Goal: Task Accomplishment & Management: Use online tool/utility

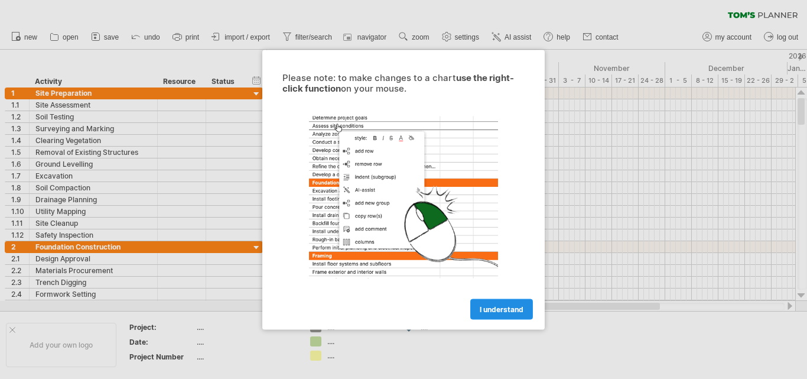
click at [491, 311] on span "I understand" at bounding box center [502, 308] width 44 height 9
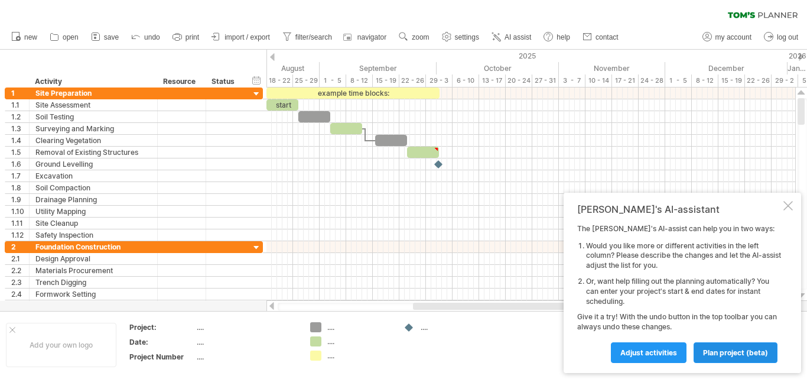
click at [742, 350] on span "plan project (beta)" at bounding box center [735, 352] width 65 height 9
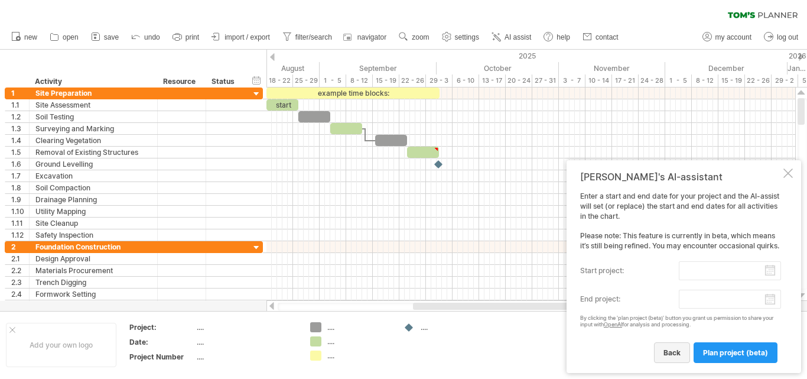
click at [677, 353] on span "back" at bounding box center [671, 352] width 17 height 9
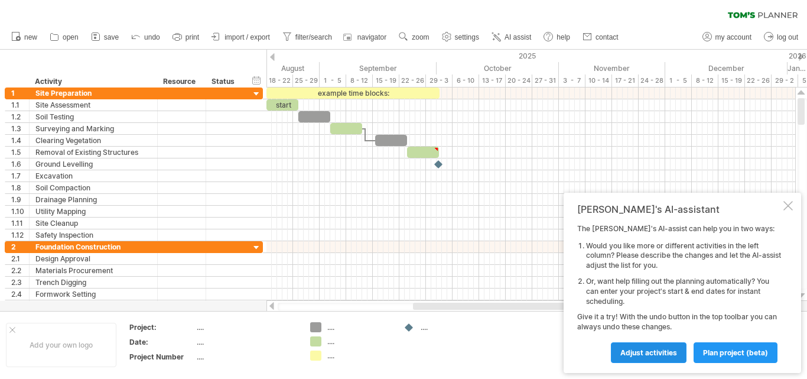
click at [642, 350] on span "Adjust activities" at bounding box center [648, 352] width 57 height 9
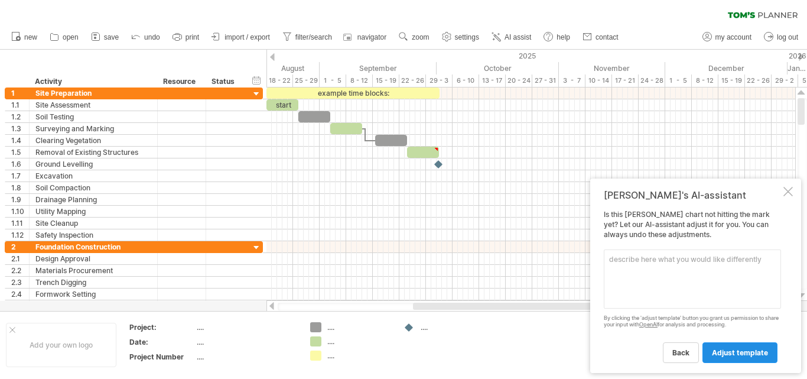
click at [754, 356] on span "adjust template" at bounding box center [740, 352] width 56 height 9
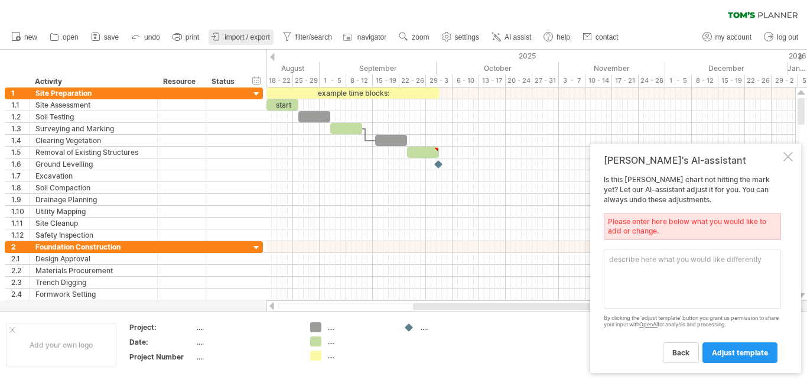
click at [242, 38] on span "import / export" at bounding box center [246, 37] width 45 height 8
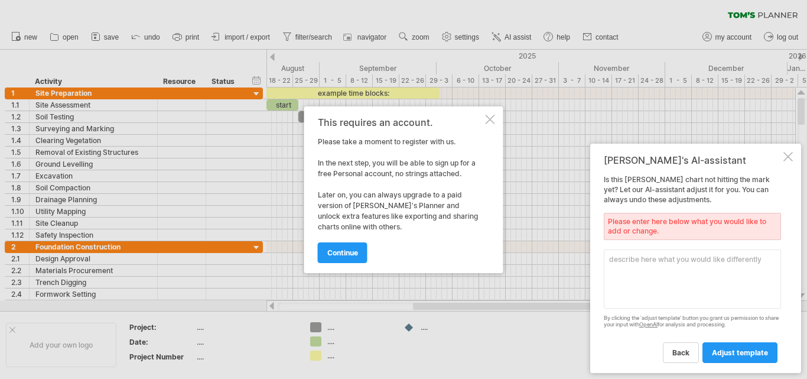
click at [491, 116] on div at bounding box center [490, 119] width 9 height 9
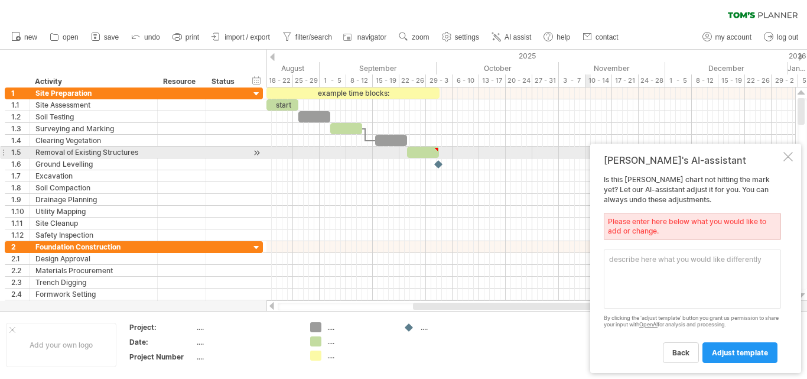
click at [791, 156] on div at bounding box center [787, 156] width 9 height 9
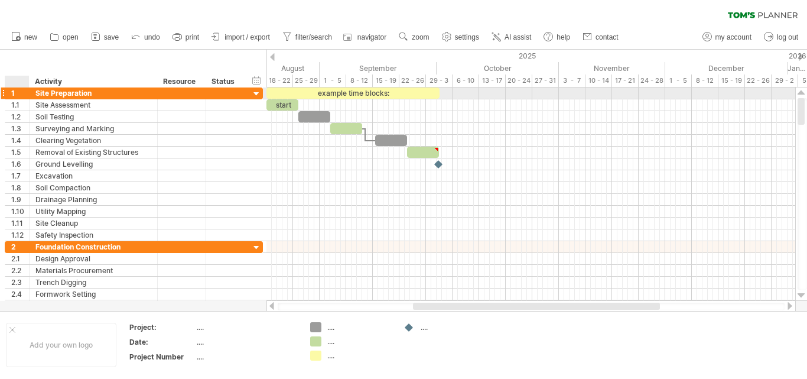
click at [16, 93] on div "1" at bounding box center [20, 92] width 18 height 11
click at [36, 92] on div "Site Preparation" at bounding box center [93, 92] width 116 height 11
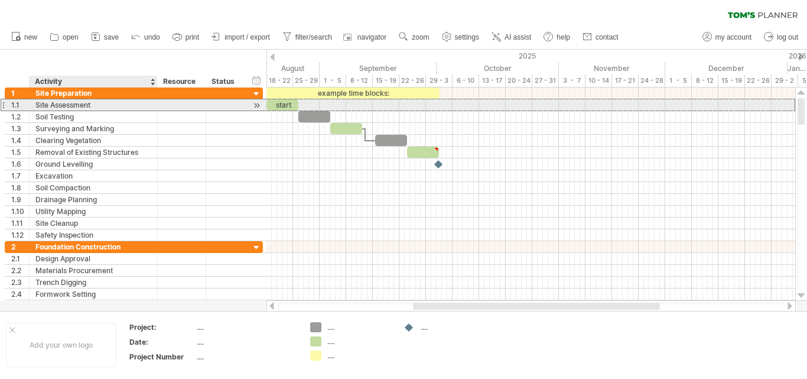
click at [37, 109] on div "Site Assessment" at bounding box center [93, 104] width 116 height 11
click at [40, 103] on input "**********" at bounding box center [93, 104] width 116 height 11
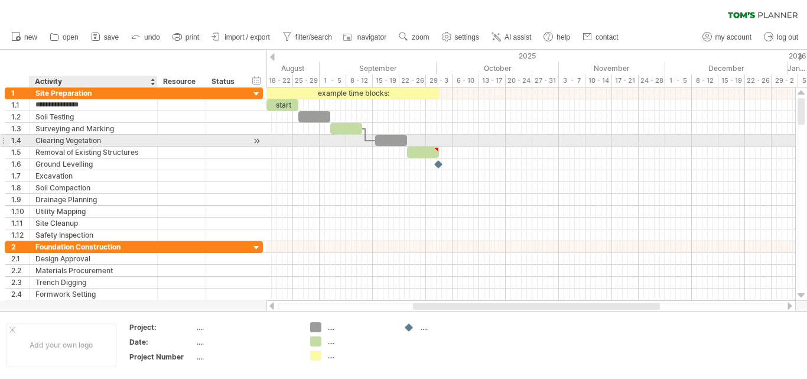
click at [38, 135] on div "Clearing Vegetation" at bounding box center [93, 140] width 116 height 11
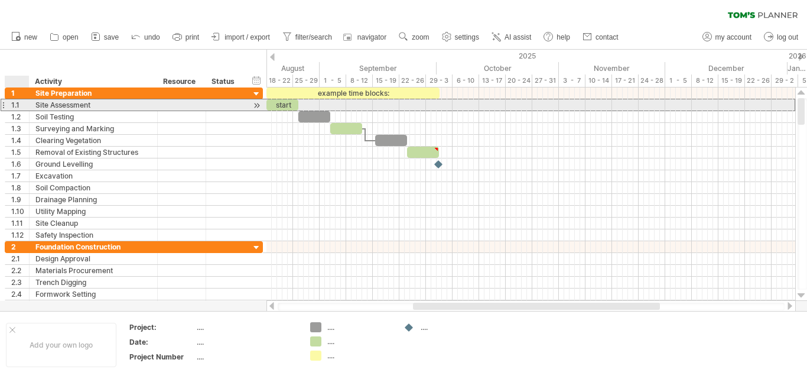
click at [12, 105] on div "1.1" at bounding box center [20, 104] width 18 height 11
click at [39, 102] on div "Site Assessment" at bounding box center [93, 104] width 116 height 11
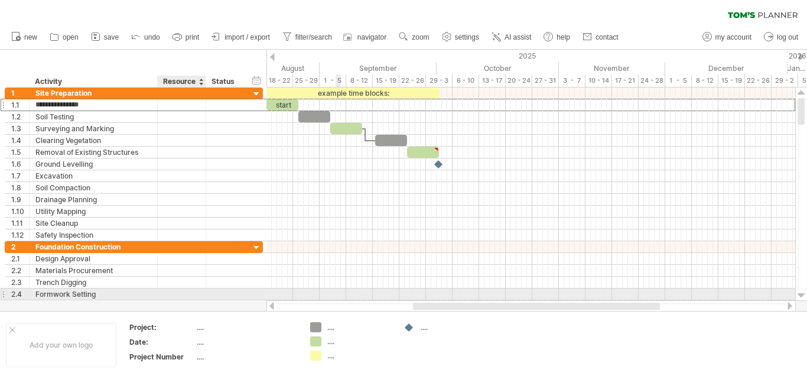
drag, startPoint x: 39, startPoint y: 103, endPoint x: 165, endPoint y: 298, distance: 231.5
click at [165, 298] on div "**********" at bounding box center [134, 199] width 259 height 224
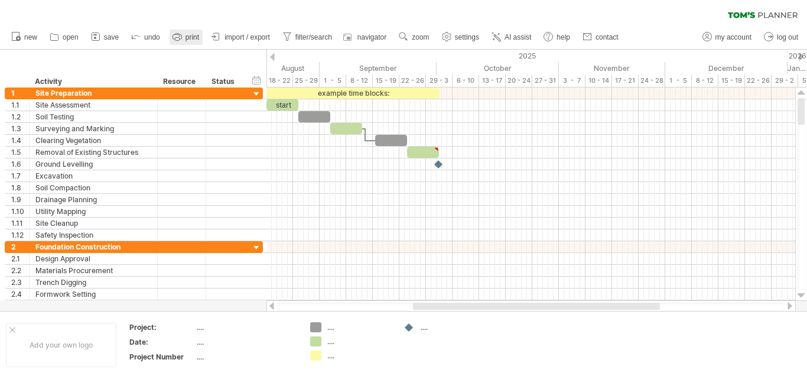
click at [189, 37] on span "print" at bounding box center [192, 37] width 14 height 8
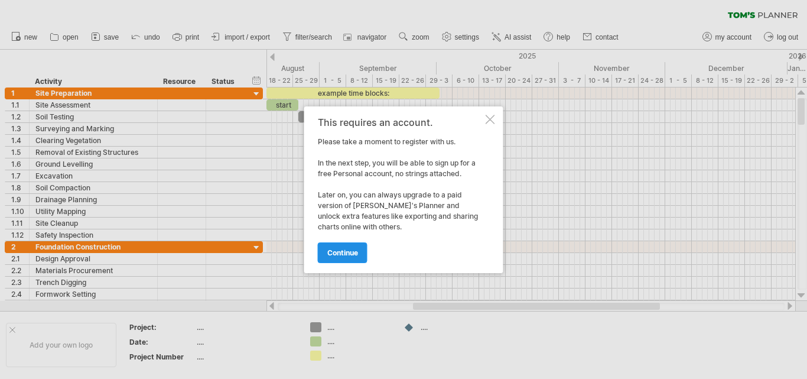
click at [348, 251] on span "continue" at bounding box center [342, 252] width 31 height 9
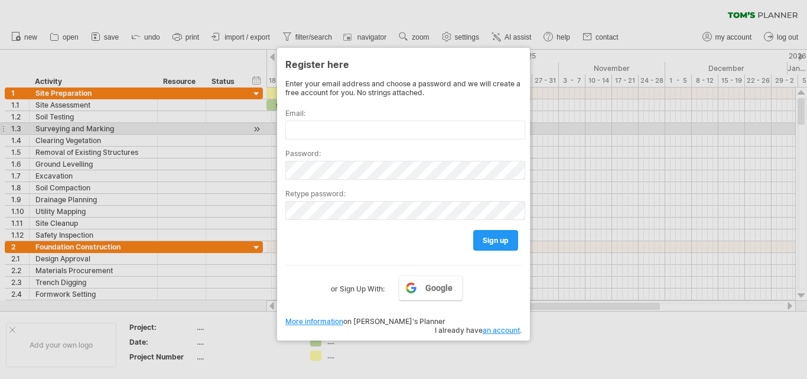
click at [600, 130] on div at bounding box center [403, 189] width 807 height 379
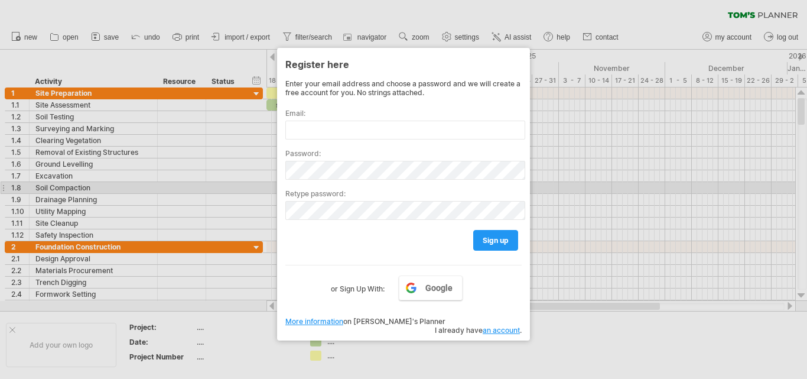
click at [586, 184] on div at bounding box center [403, 189] width 807 height 379
click at [503, 325] on link "an account" at bounding box center [501, 329] width 37 height 9
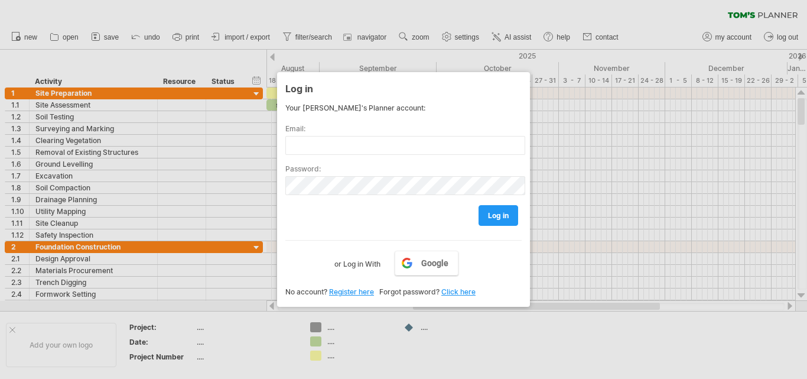
click at [151, 128] on div at bounding box center [403, 189] width 807 height 379
click at [292, 296] on div "Log in Your Tom's Planner account: Email: Password: log in Google or Log in Wit…" at bounding box center [403, 189] width 253 height 235
click at [294, 289] on span "No account?" at bounding box center [306, 291] width 42 height 9
click at [613, 152] on div at bounding box center [403, 189] width 807 height 379
click at [88, 132] on div at bounding box center [403, 189] width 807 height 379
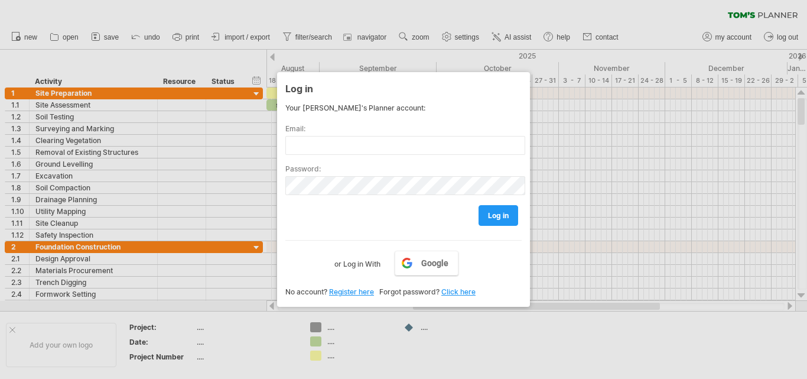
click at [58, 106] on div at bounding box center [403, 189] width 807 height 379
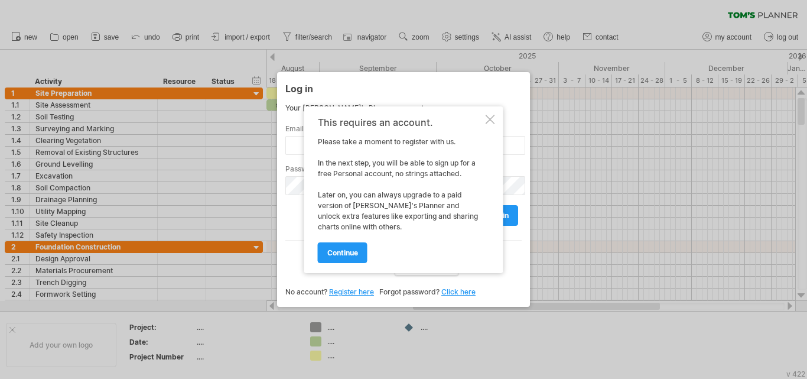
click at [601, 235] on div at bounding box center [403, 189] width 807 height 379
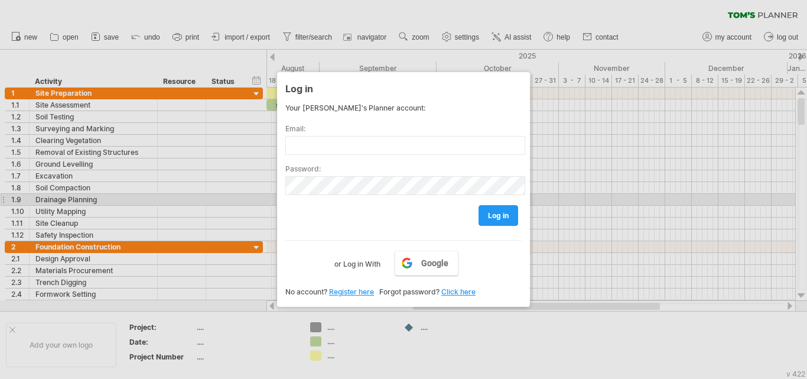
click at [647, 200] on div at bounding box center [403, 189] width 807 height 379
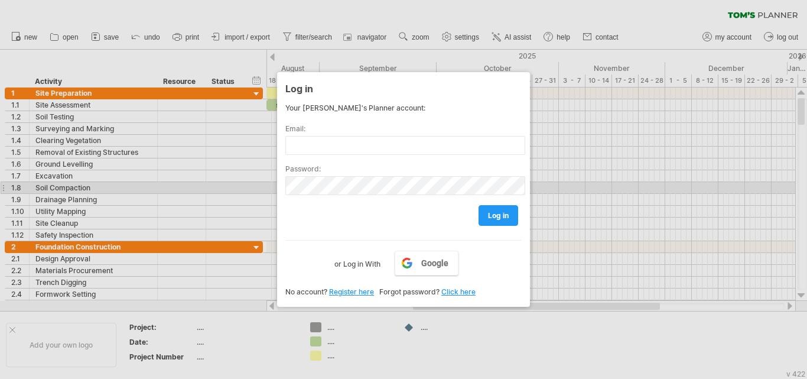
click at [605, 189] on div at bounding box center [403, 189] width 807 height 379
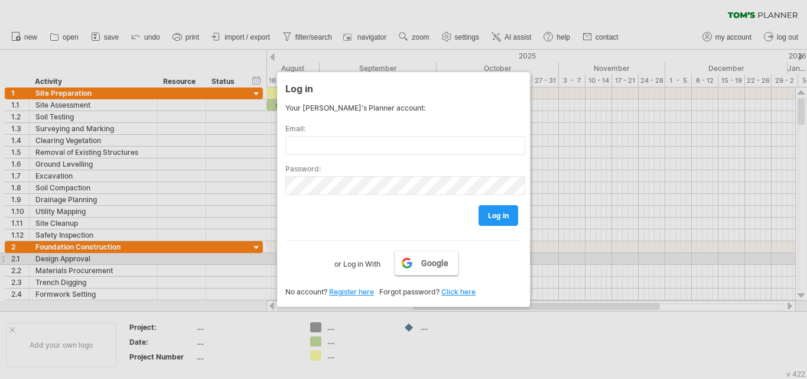
click at [416, 264] on link "Google" at bounding box center [427, 262] width 64 height 25
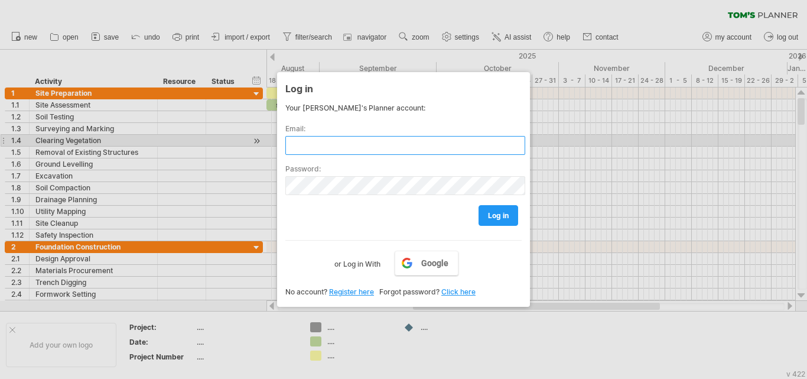
click at [312, 144] on input "text" at bounding box center [405, 145] width 240 height 19
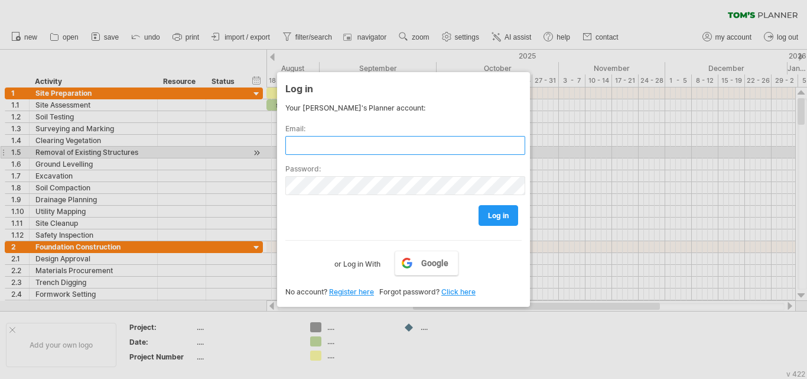
type input "**********"
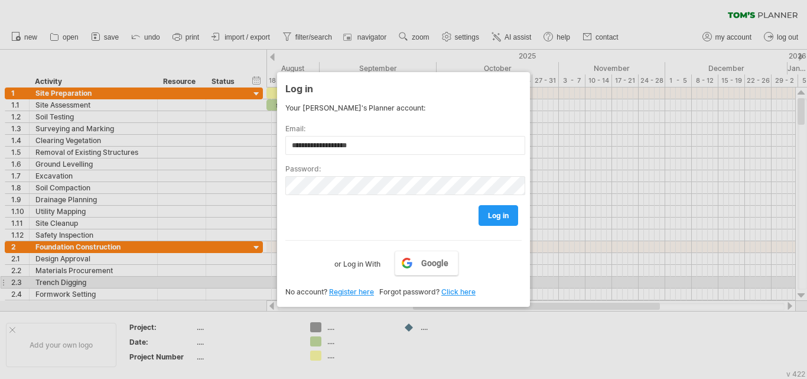
click at [587, 288] on div at bounding box center [403, 189] width 807 height 379
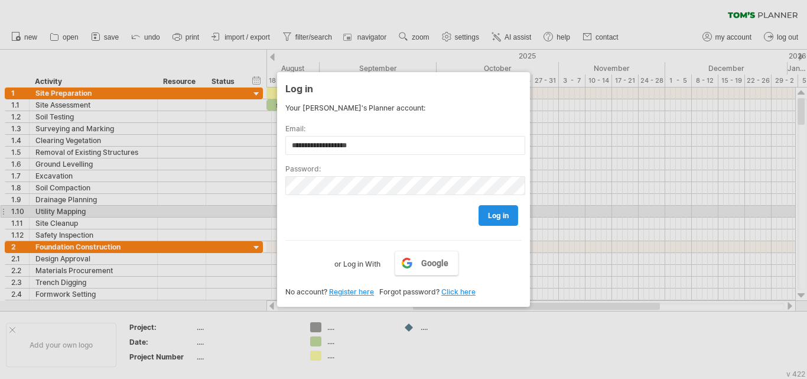
click at [508, 217] on span "log in" at bounding box center [498, 215] width 21 height 9
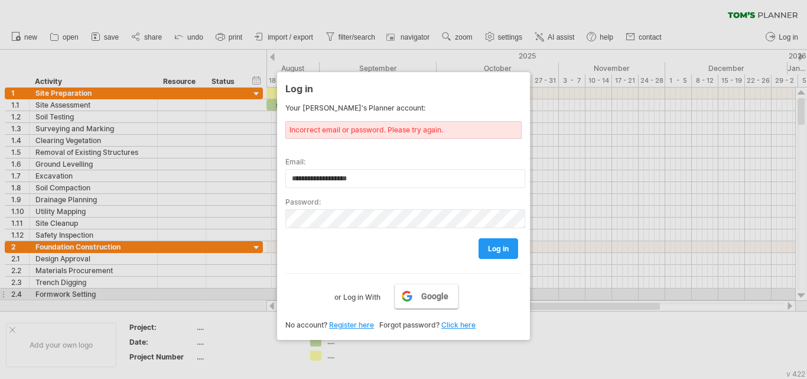
click at [415, 296] on link "Google" at bounding box center [427, 296] width 64 height 25
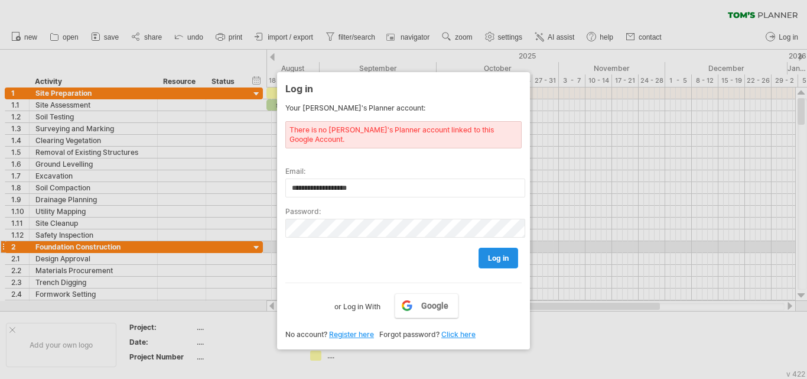
click at [496, 253] on span "log in" at bounding box center [498, 257] width 21 height 9
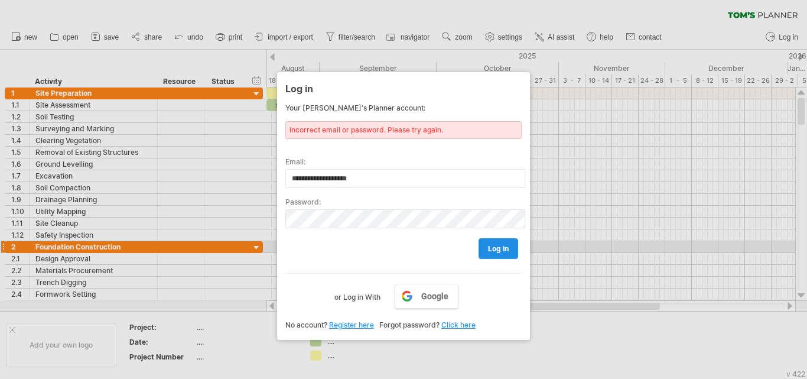
click at [498, 251] on span "log in" at bounding box center [498, 248] width 21 height 9
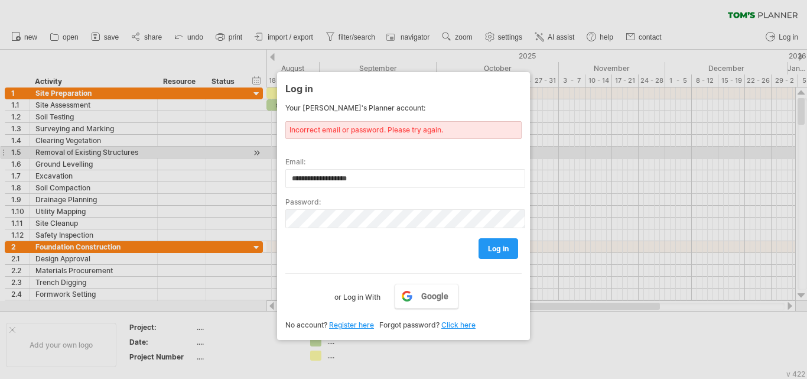
click at [401, 158] on label "Email:" at bounding box center [403, 161] width 236 height 9
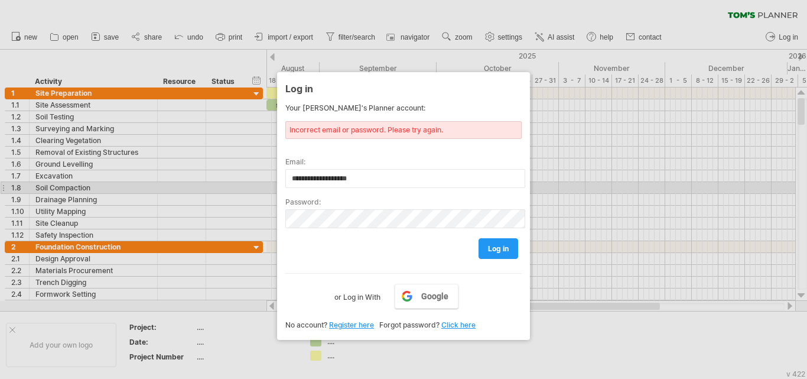
click at [662, 188] on div at bounding box center [403, 189] width 807 height 379
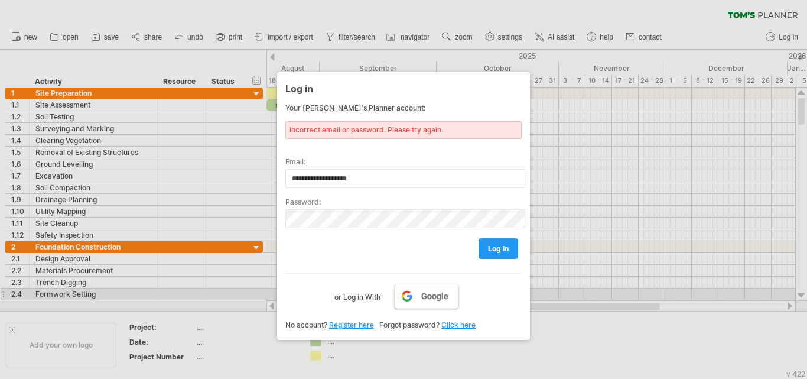
click at [429, 294] on span "Google" at bounding box center [434, 295] width 27 height 9
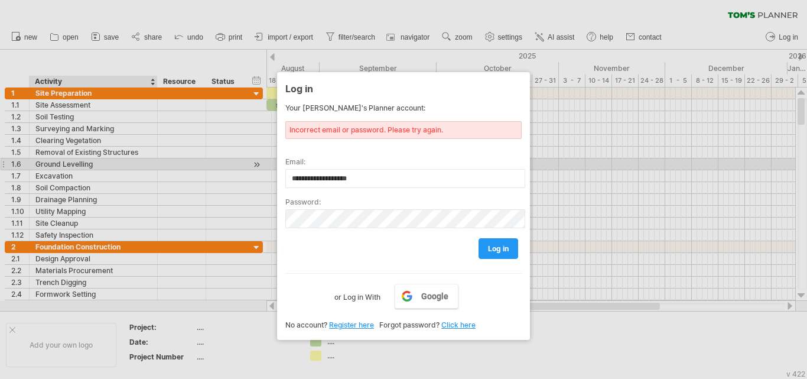
click at [117, 167] on div at bounding box center [403, 189] width 807 height 379
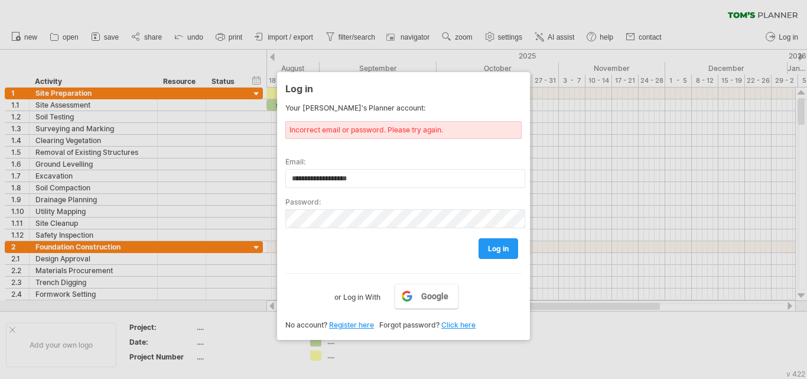
click at [453, 325] on link "Click here" at bounding box center [458, 324] width 34 height 9
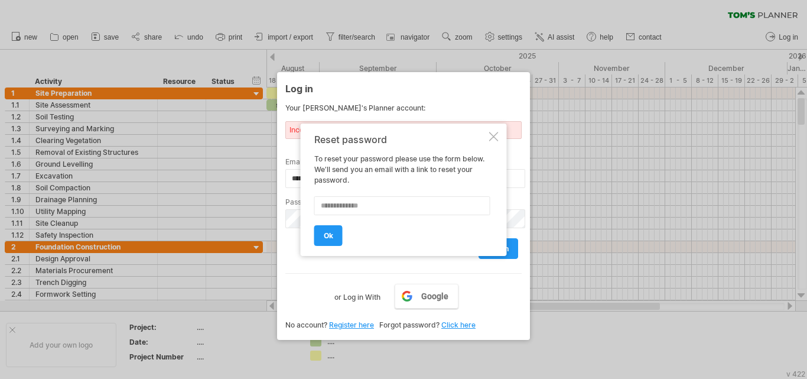
click at [493, 135] on div at bounding box center [493, 136] width 9 height 9
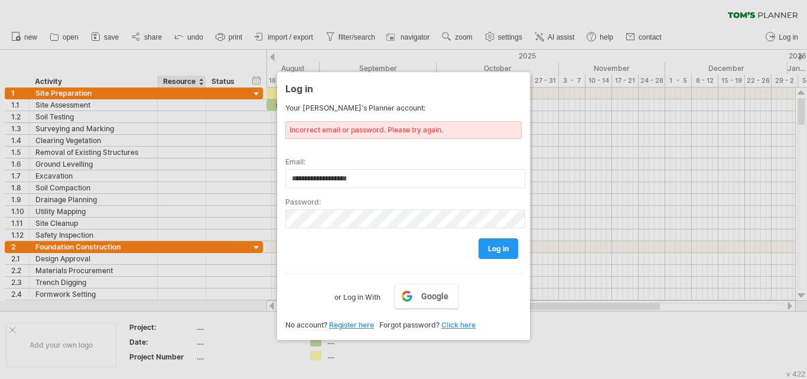
click at [178, 361] on div at bounding box center [403, 189] width 807 height 379
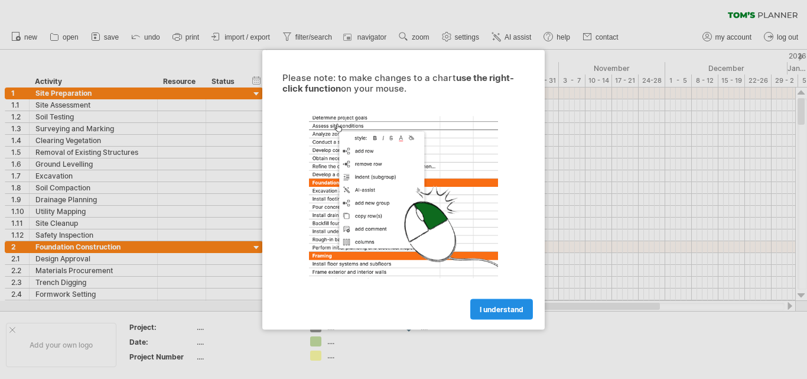
click at [499, 307] on span "I understand" at bounding box center [502, 308] width 44 height 9
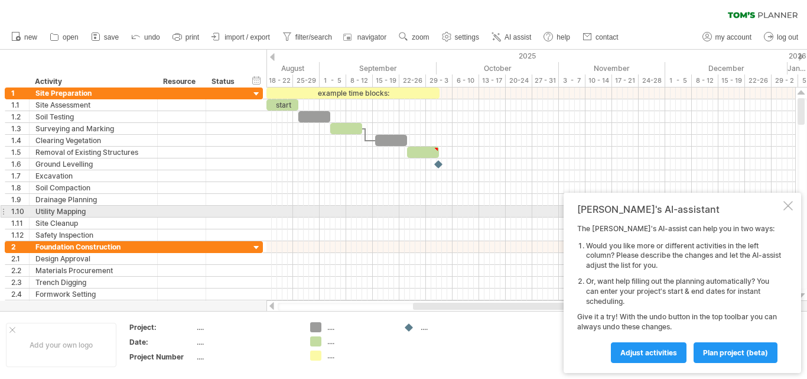
click at [789, 206] on div at bounding box center [787, 205] width 9 height 9
